Goal: Check status: Check status

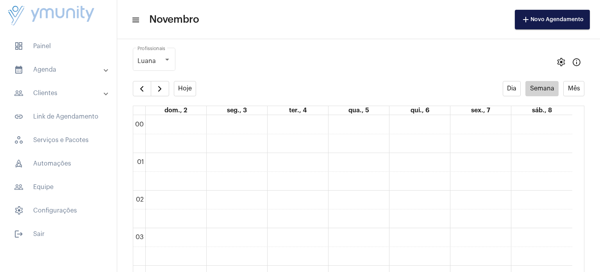
scroll to position [225, 0]
click at [145, 87] on span "button" at bounding box center [141, 88] width 9 height 9
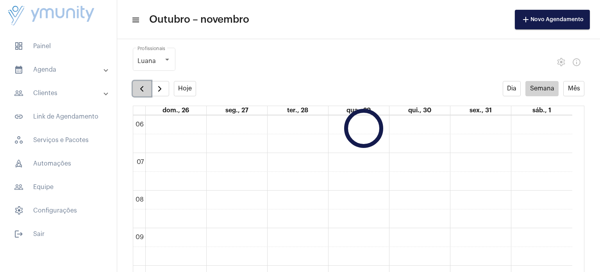
click at [145, 87] on span "button" at bounding box center [141, 88] width 9 height 9
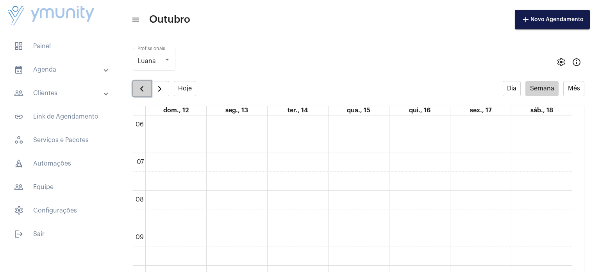
click at [145, 87] on span "button" at bounding box center [141, 88] width 9 height 9
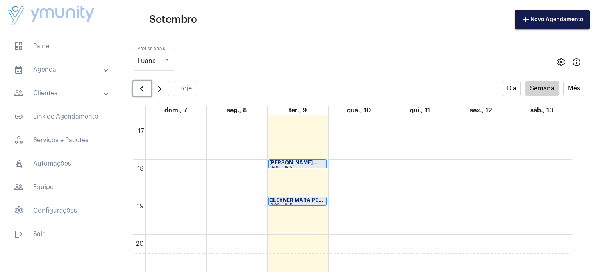
scroll to position [636, 0]
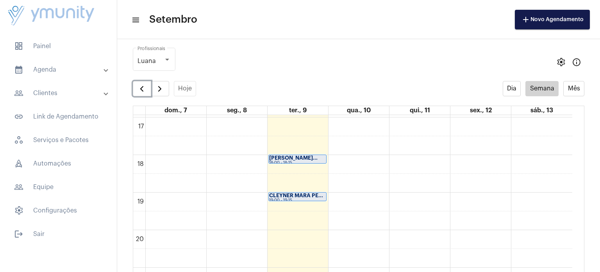
click at [311, 195] on strong "CLEYNER MARA PE..." at bounding box center [296, 195] width 54 height 5
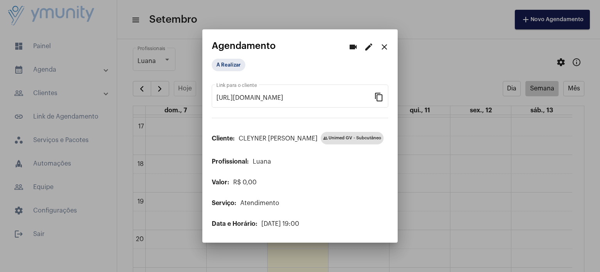
drag, startPoint x: 387, startPoint y: 45, endPoint x: 382, endPoint y: 48, distance: 6.1
click at [382, 48] on mat-icon "close" at bounding box center [384, 46] width 9 height 9
